Goal: Communication & Community: Answer question/provide support

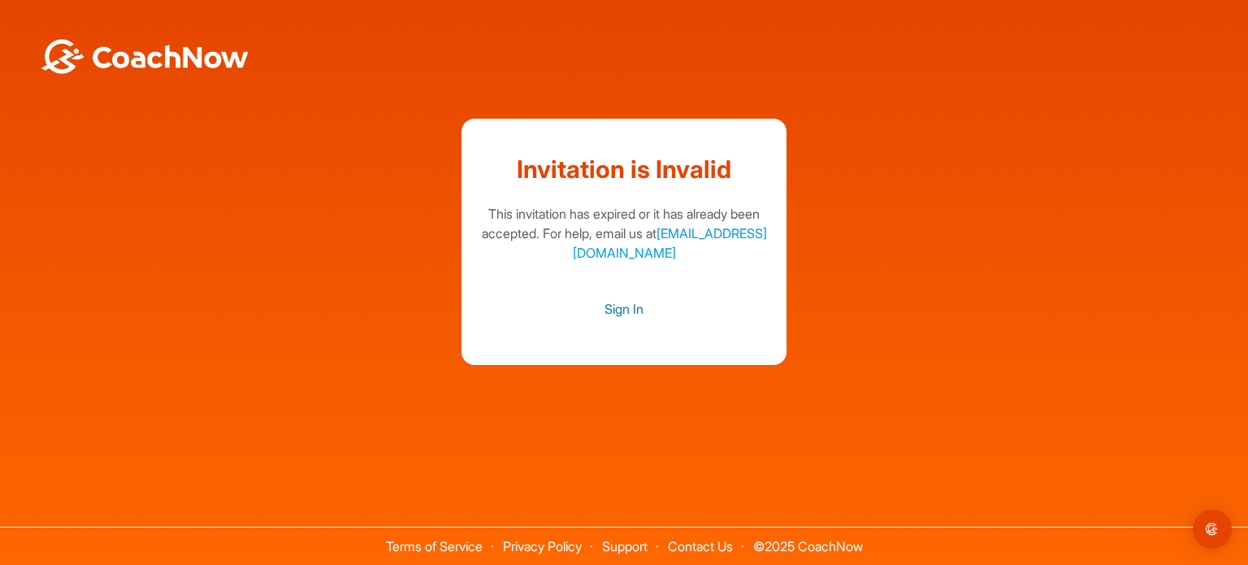
click at [612, 309] on link "Sign In" at bounding box center [624, 308] width 292 height 21
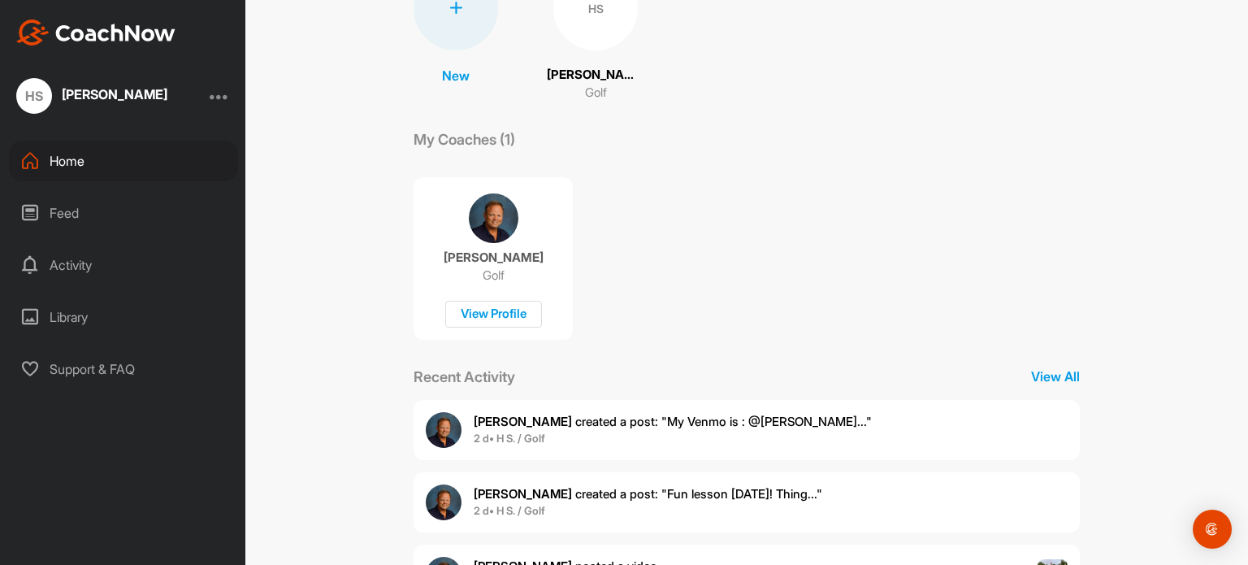
scroll to position [239, 0]
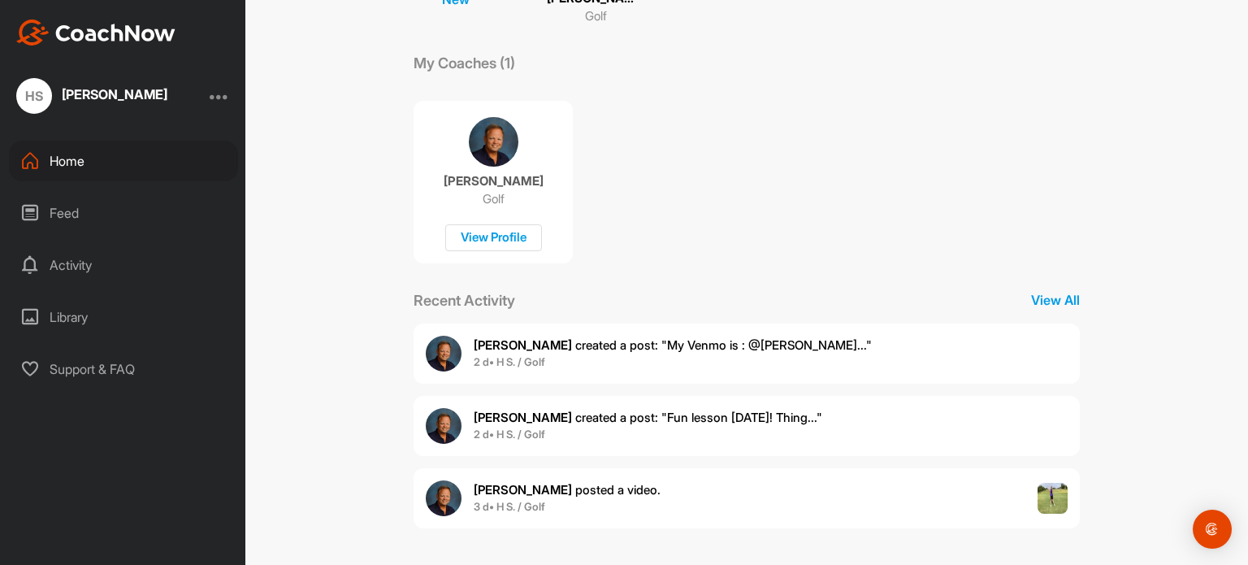
click at [527, 357] on b "2 d • H S. / Golf" at bounding box center [509, 361] width 71 height 13
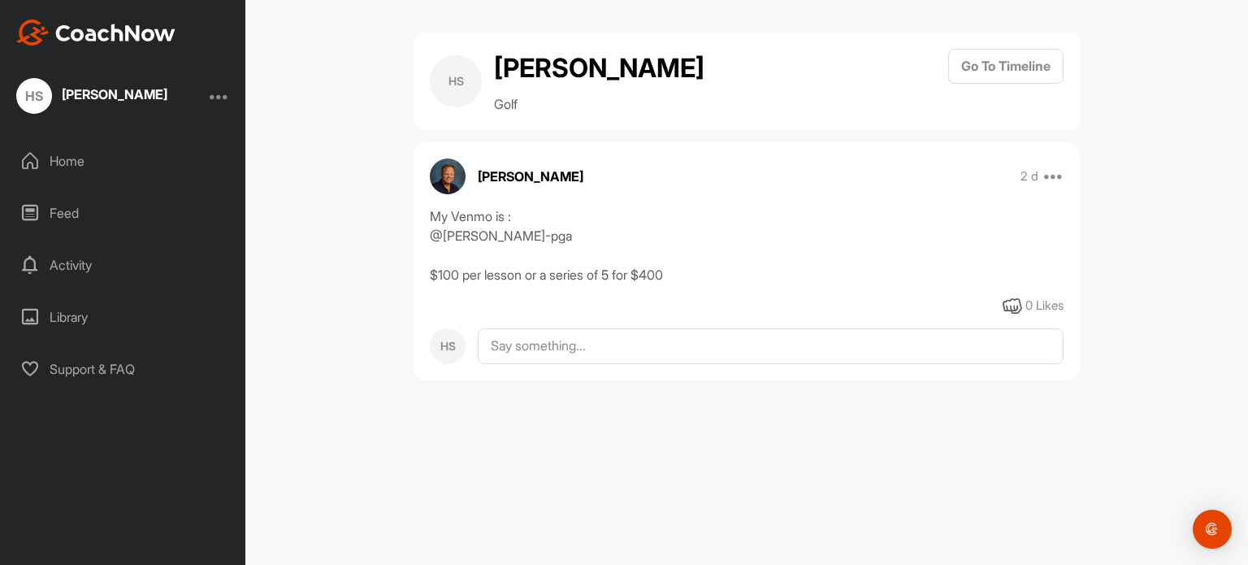
click at [42, 100] on div "HS" at bounding box center [34, 96] width 36 height 36
click at [556, 349] on textarea at bounding box center [771, 346] width 586 height 36
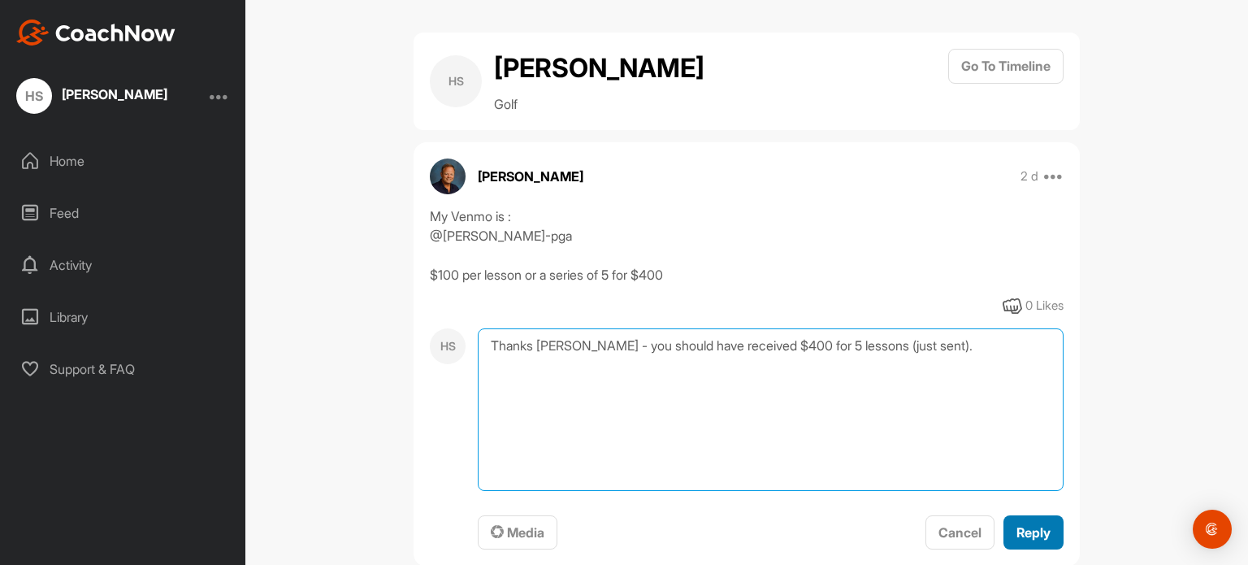
type textarea "Thanks [PERSON_NAME] - you should have received $400 for 5 lessons (just sent)."
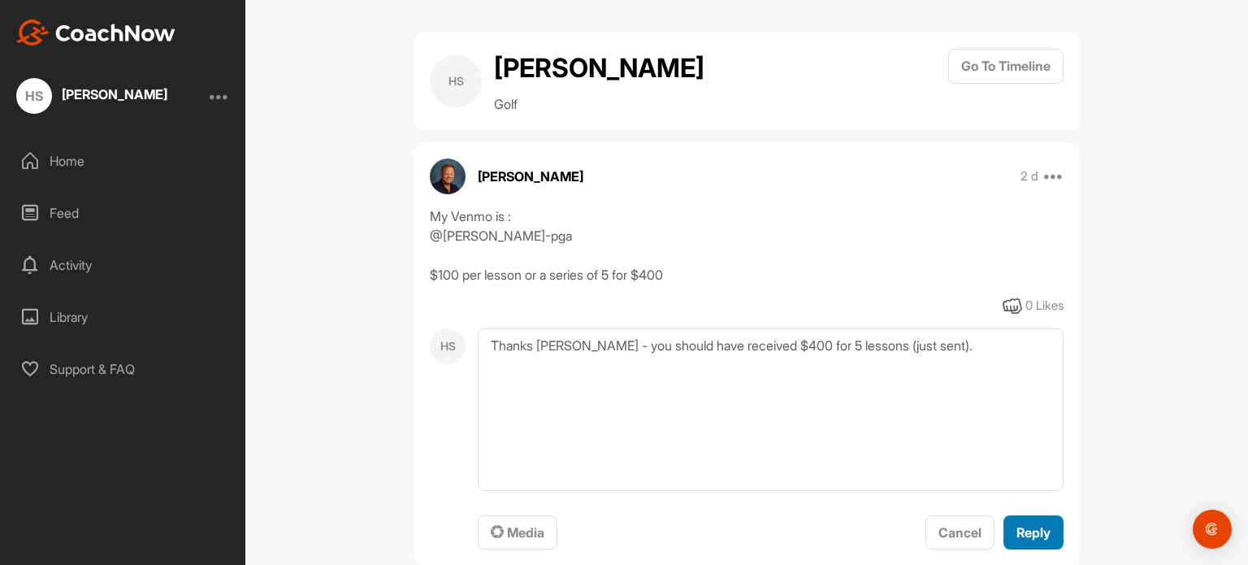
click at [1017, 529] on span "Reply" at bounding box center [1033, 532] width 34 height 16
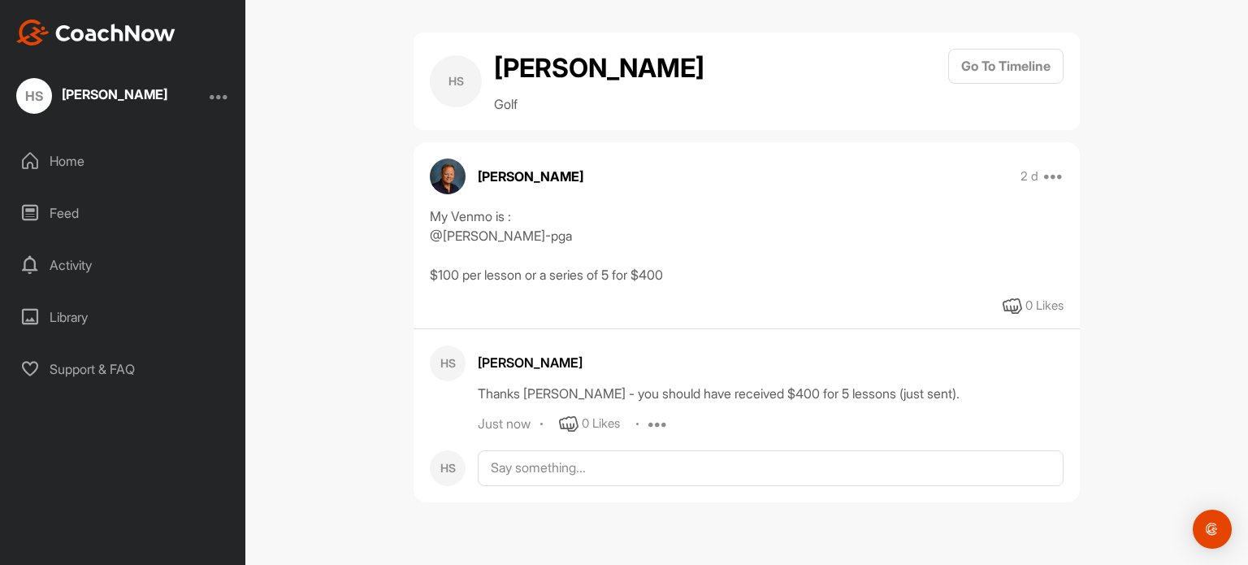
click at [56, 271] on div "Activity" at bounding box center [123, 265] width 229 height 41
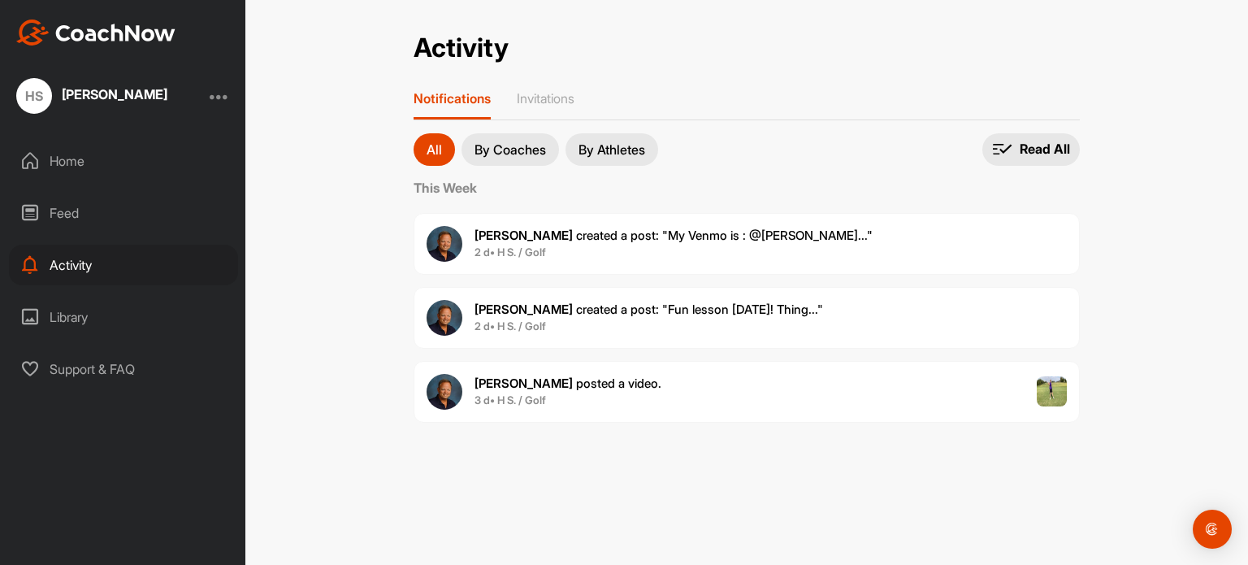
click at [552, 310] on span "[PERSON_NAME] created a post : "Fun lesson [DATE]! Thing..."" at bounding box center [648, 308] width 348 height 15
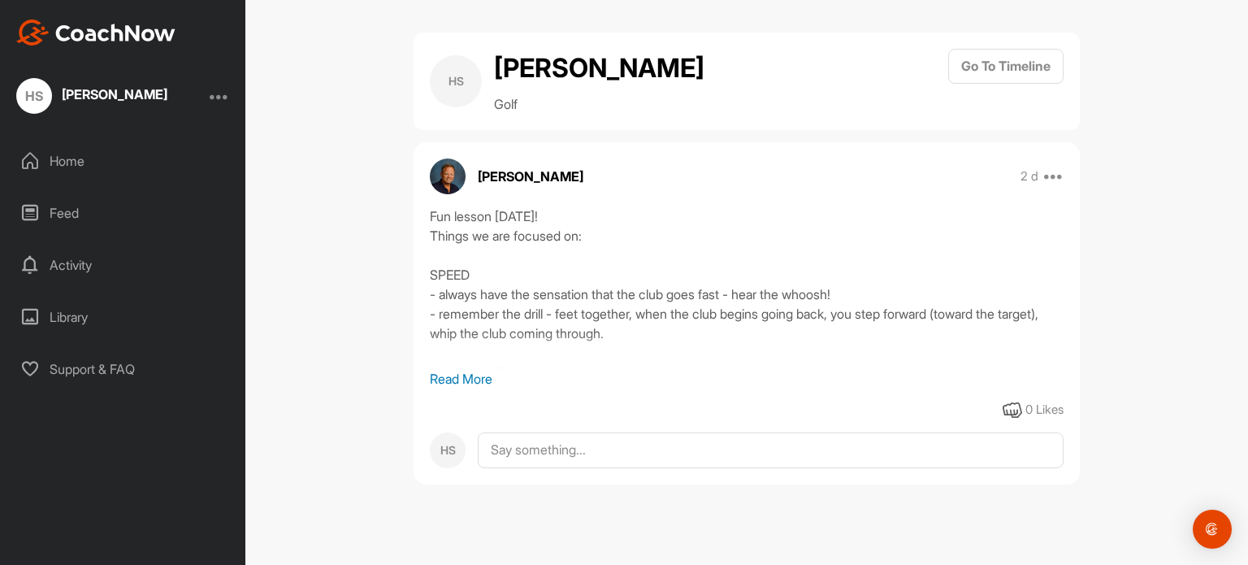
click at [461, 379] on p "Read More" at bounding box center [747, 378] width 634 height 19
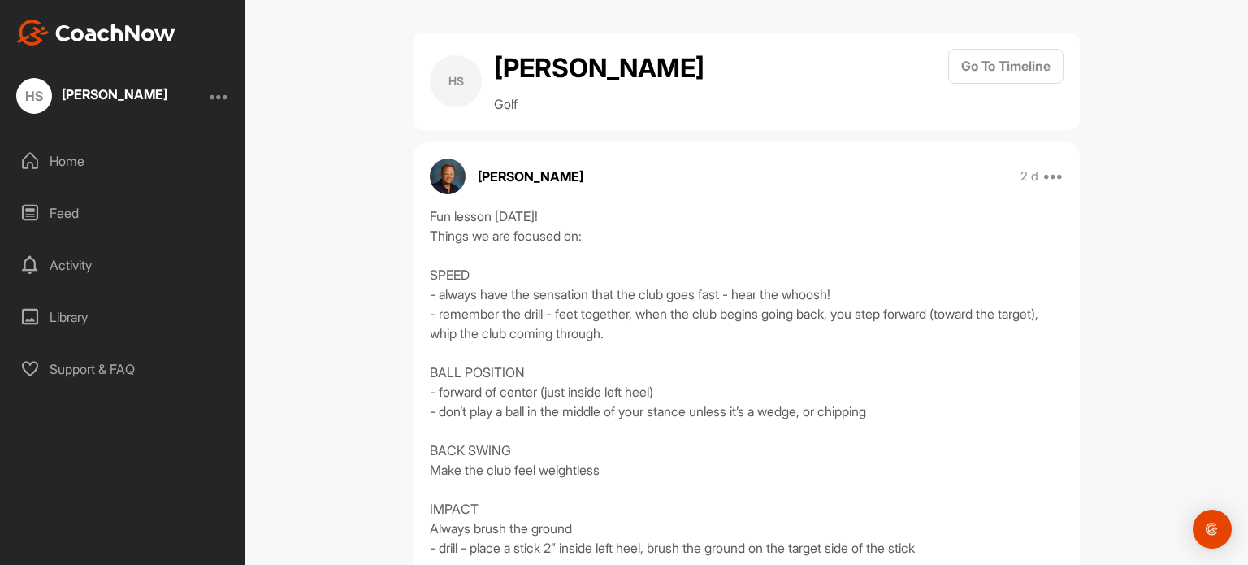
click at [63, 317] on div "Library" at bounding box center [123, 316] width 229 height 41
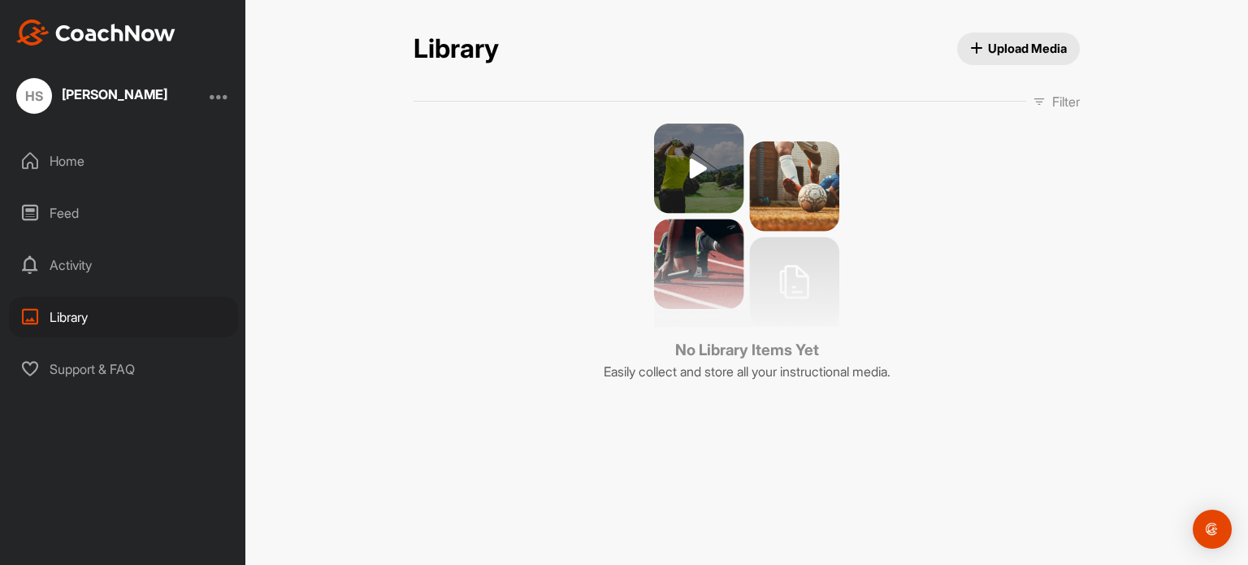
click at [53, 218] on div "Feed" at bounding box center [123, 213] width 229 height 41
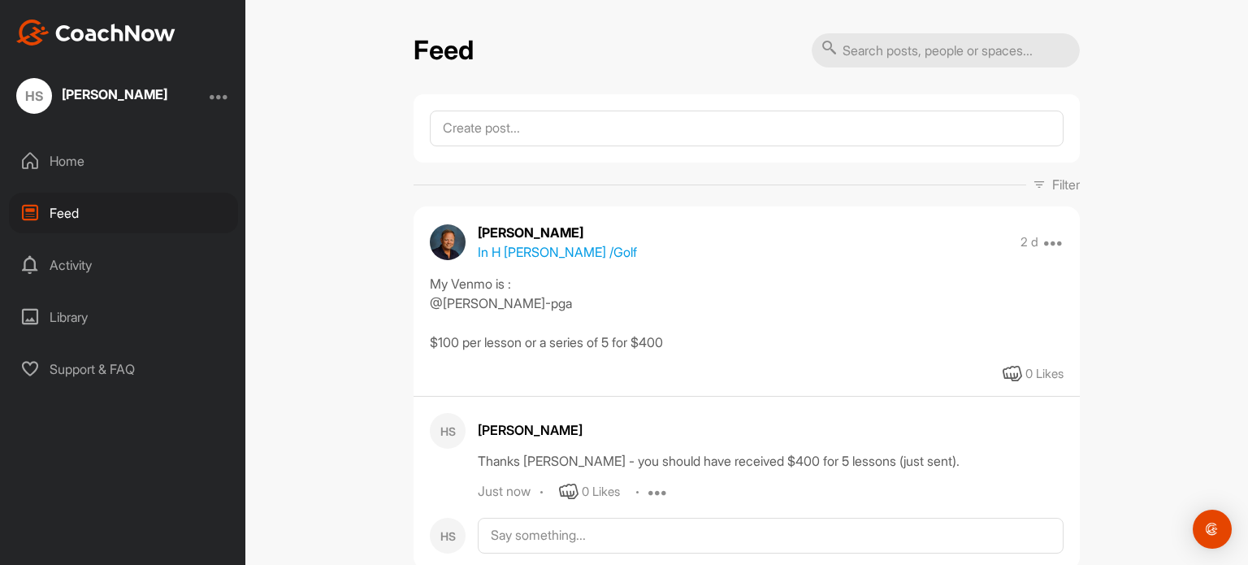
click at [52, 162] on div "Home" at bounding box center [123, 161] width 229 height 41
